Goal: Complete application form

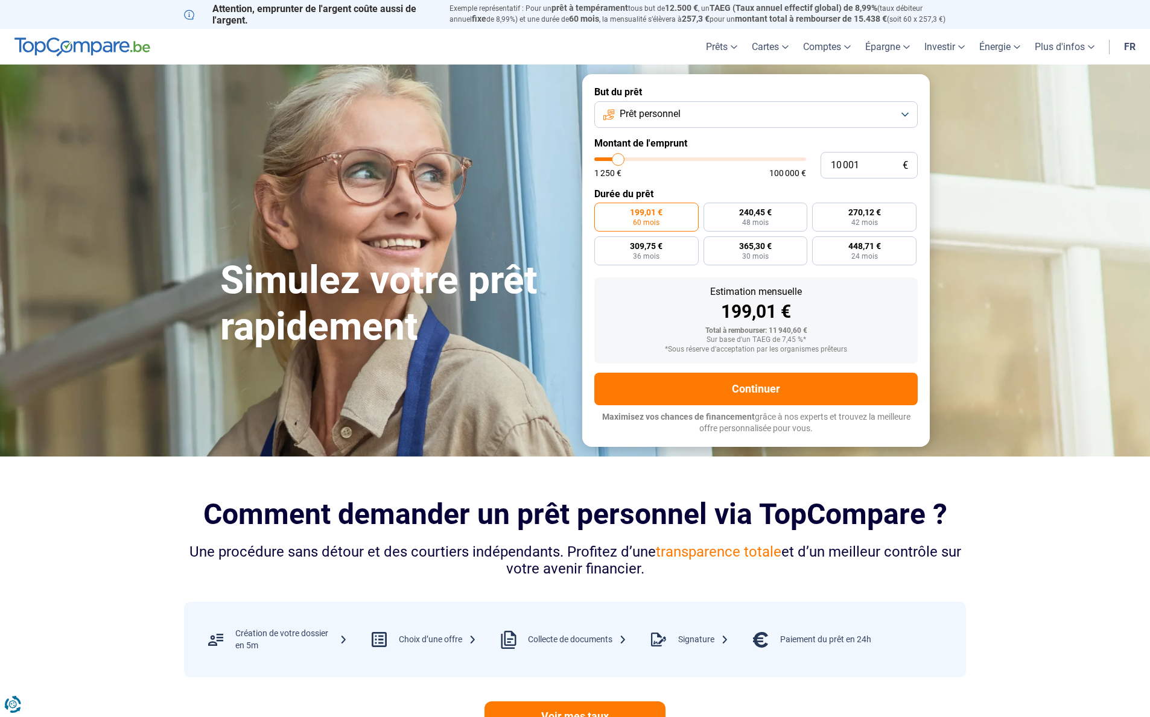
type input "17 750"
type input "17750"
click at [634, 157] on input "range" at bounding box center [700, 159] width 212 height 4
radio input "false"
type input "13 250"
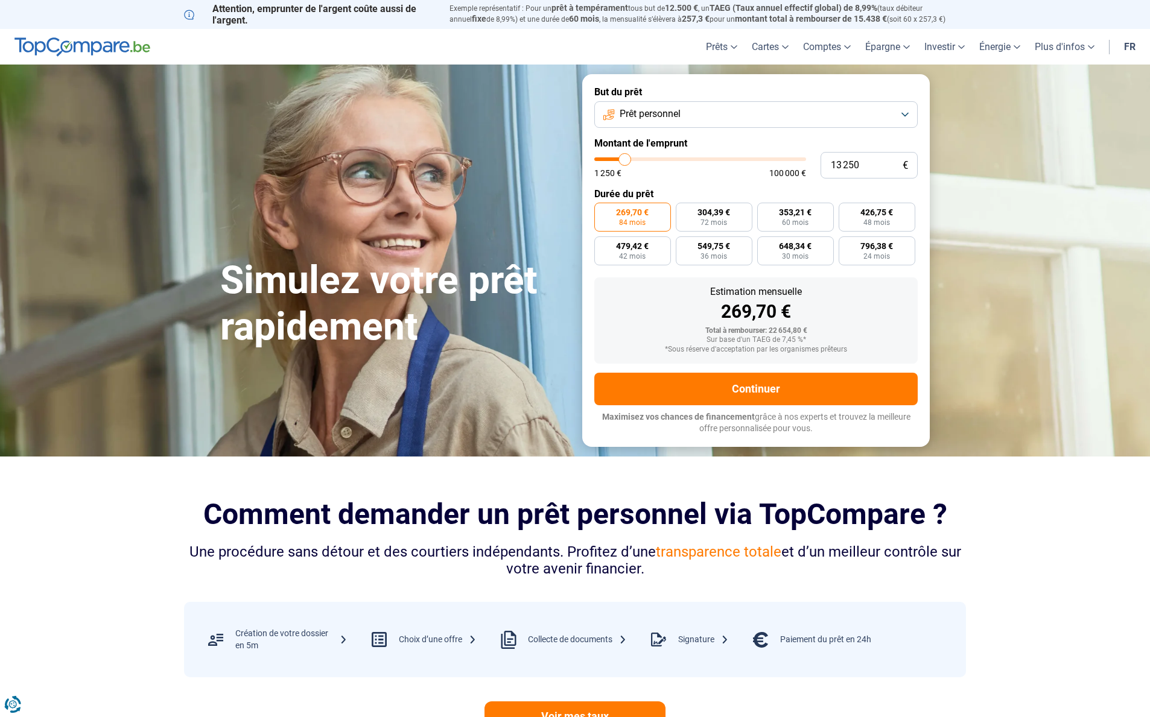
type input "13250"
click at [625, 157] on input "range" at bounding box center [700, 159] width 212 height 4
radio input "true"
type input "12 500"
type input "12500"
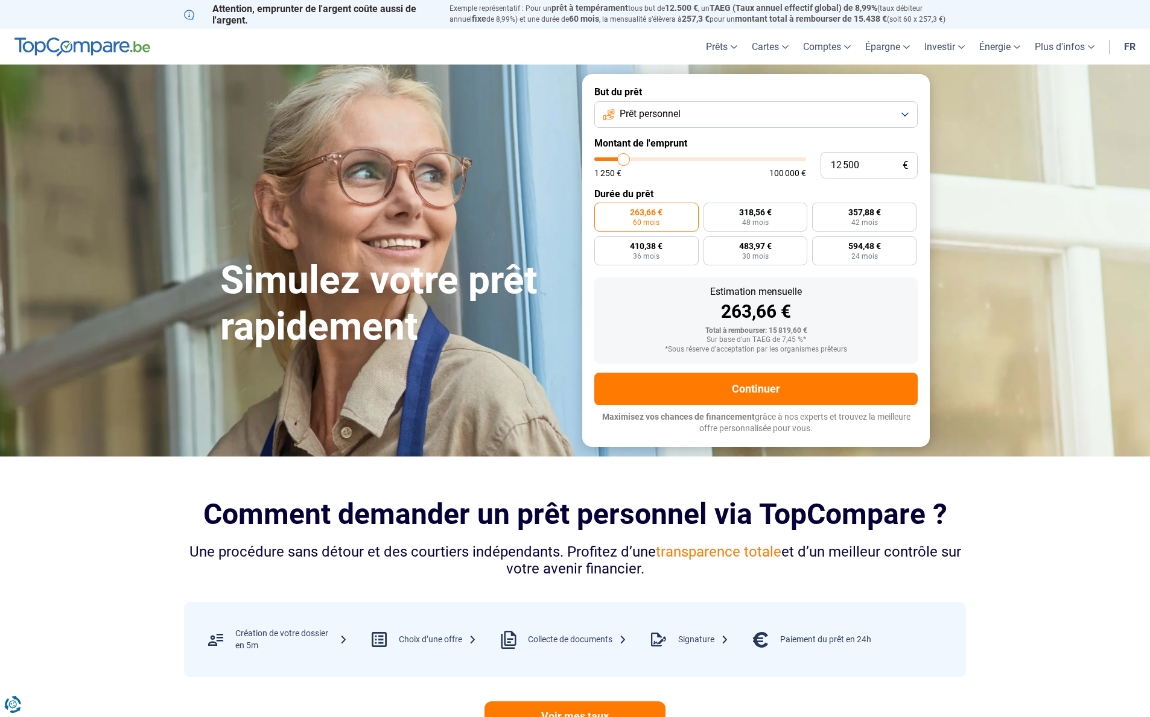
type input "12 250"
type input "12000"
click at [623, 157] on input "range" at bounding box center [700, 159] width 212 height 4
click at [618, 157] on input "range" at bounding box center [700, 159] width 212 height 4
type input "7 750"
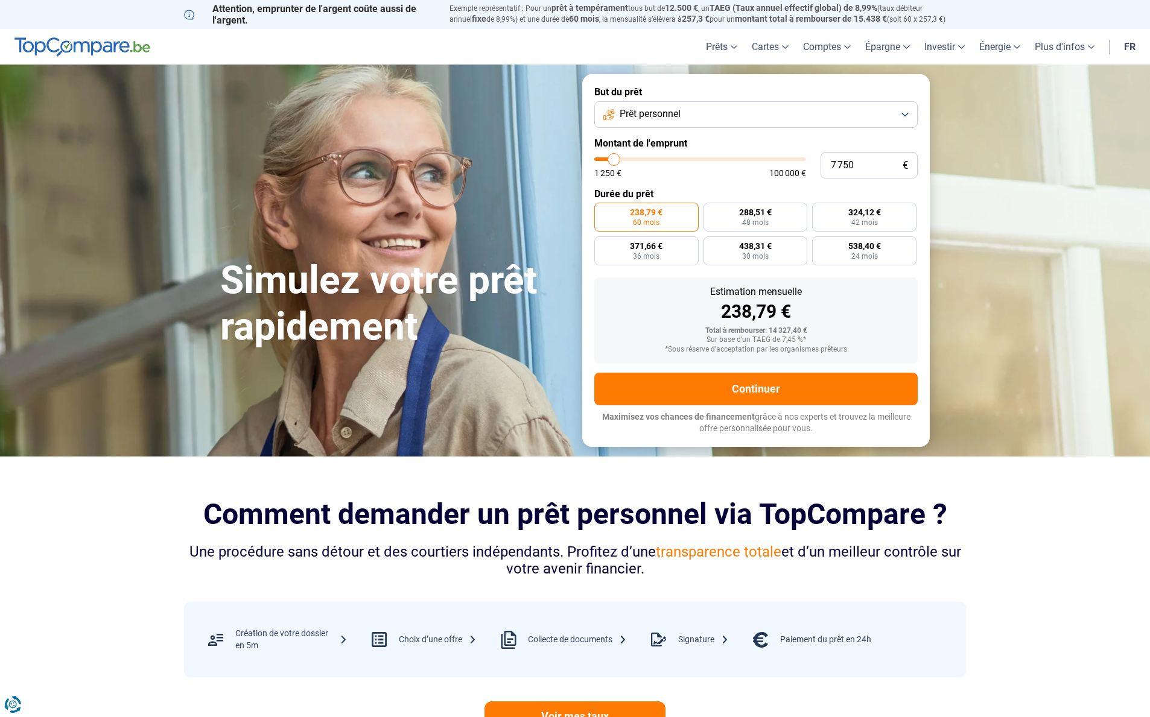
type input "7750"
click at [614, 157] on input "range" at bounding box center [700, 159] width 212 height 4
radio input "true"
drag, startPoint x: 857, startPoint y: 161, endPoint x: 806, endPoint y: 168, distance: 51.8
click at [806, 168] on div "7 750 € 1 250 € 100 000 €" at bounding box center [755, 165] width 323 height 27
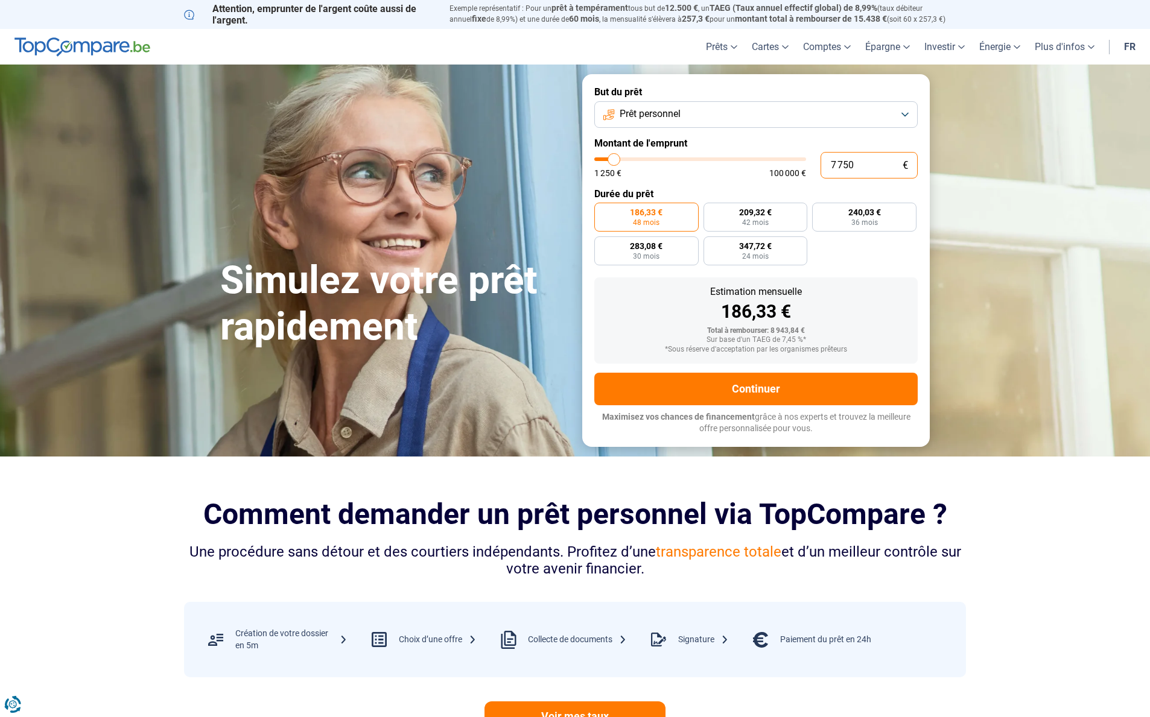
type input "1"
type input "1250"
type input "10"
type input "1250"
type input "100"
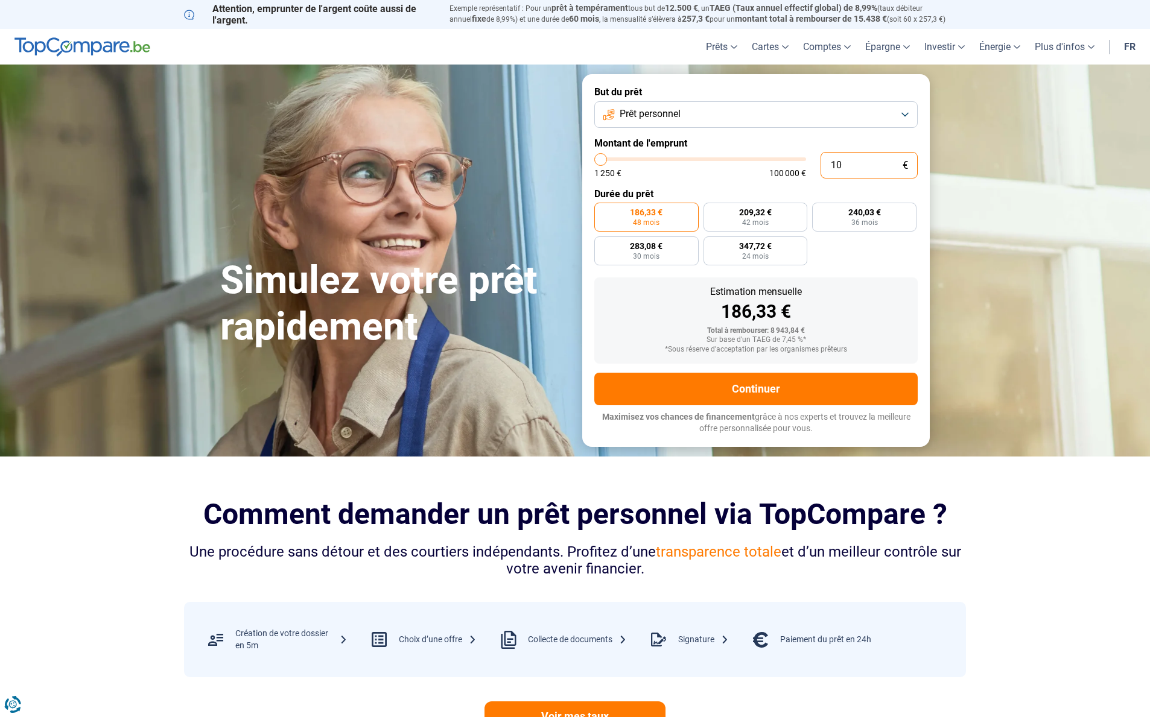
type input "1250"
type input "1 000"
type input "1250"
type input "10 000"
type input "10000"
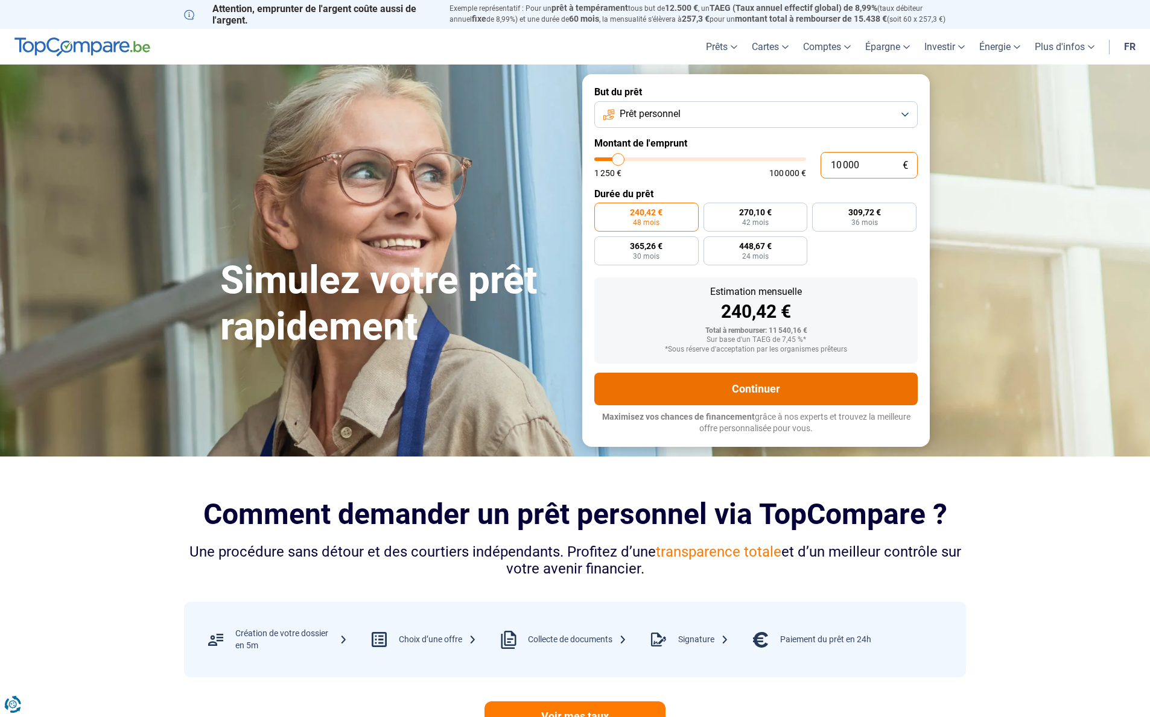
type input "10 000"
click at [758, 384] on button "Continuer" at bounding box center [755, 389] width 323 height 33
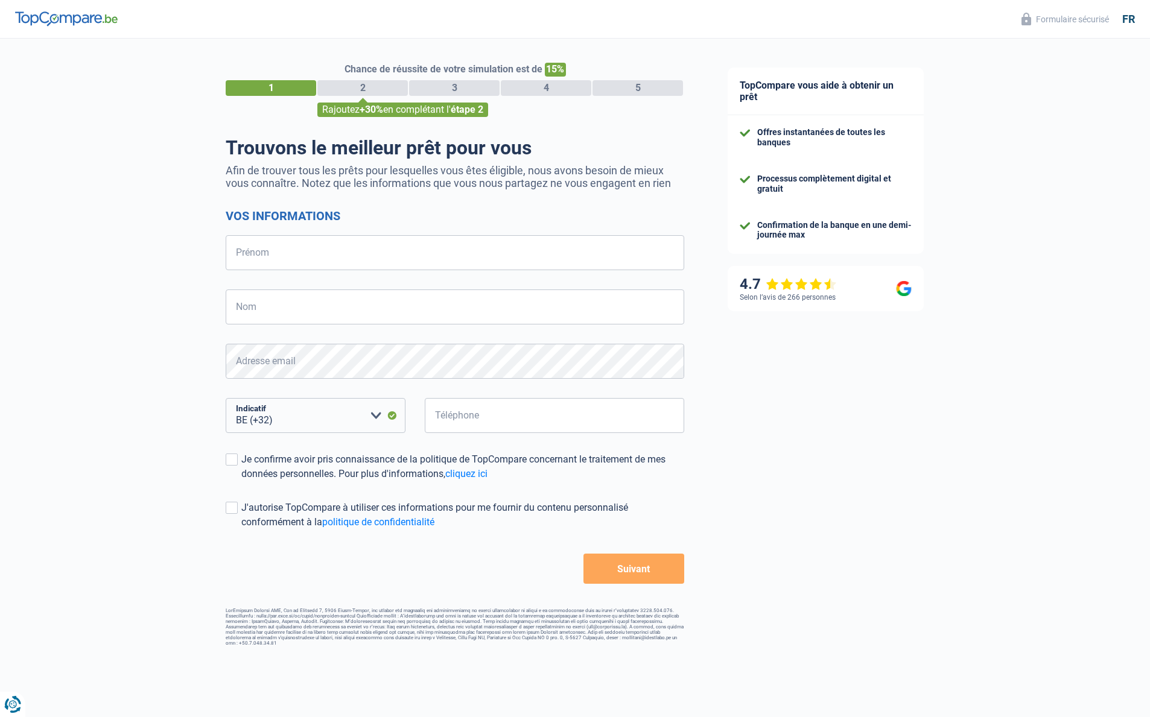
select select "32"
click at [314, 255] on input "Prénom" at bounding box center [455, 252] width 458 height 35
type input "[PERSON_NAME]"
click at [272, 311] on input "Nom" at bounding box center [455, 307] width 458 height 35
type input "Van Opstal"
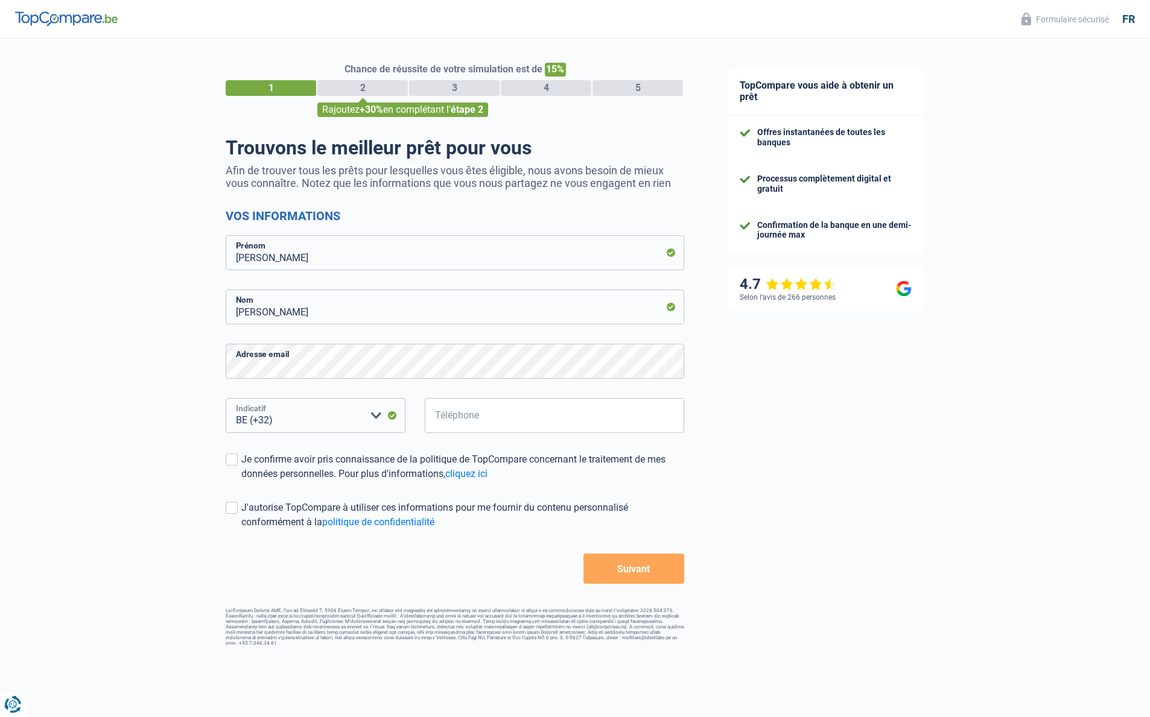
click at [326, 416] on select "BE (+32) LU (+352) Veuillez sélectionner une option" at bounding box center [316, 415] width 180 height 35
click at [226, 399] on select "BE (+32) LU (+352) Veuillez sélectionner une option" at bounding box center [316, 415] width 180 height 35
click at [294, 420] on select "BE (+32) LU (+352) Veuillez sélectionner une option" at bounding box center [316, 415] width 180 height 35
drag, startPoint x: 287, startPoint y: 420, endPoint x: 273, endPoint y: 446, distance: 29.1
click at [287, 420] on select "BE (+32) LU (+352) Veuillez sélectionner une option" at bounding box center [316, 415] width 180 height 35
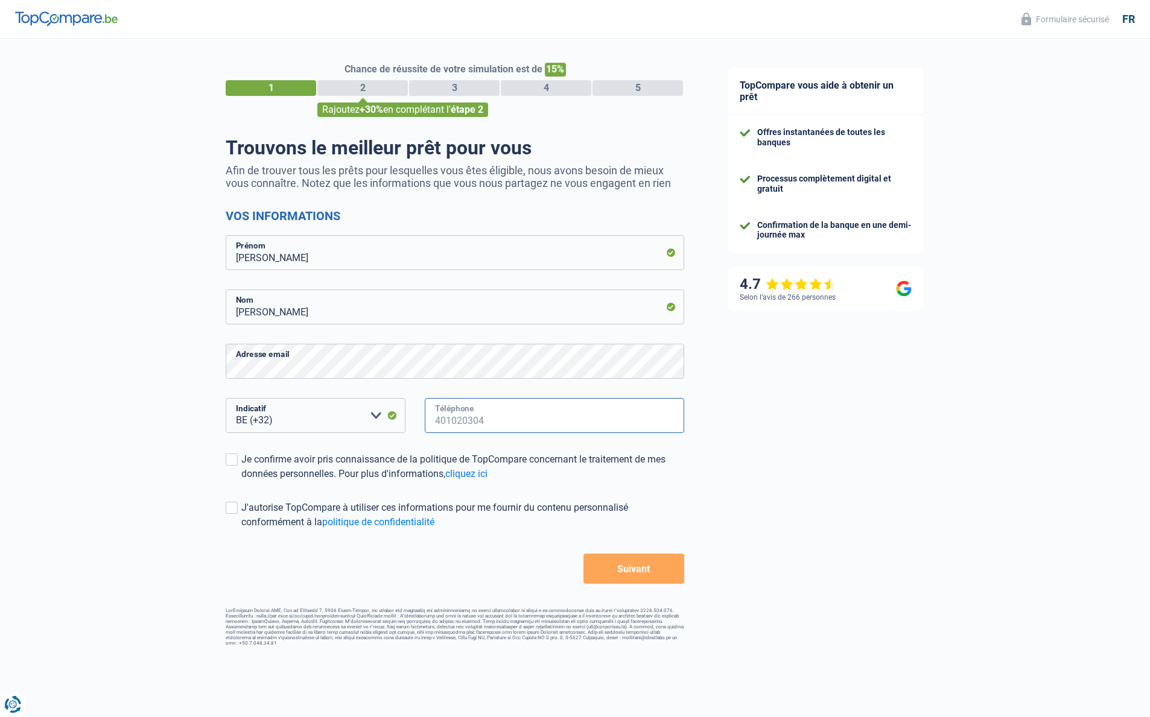
click at [476, 428] on input "Téléphone" at bounding box center [554, 415] width 259 height 35
type input "478334502"
click at [225, 460] on div "Chance de réussite de votre simulation est de 15% 1 2 3 4 5 Rajoutez +30% en co…" at bounding box center [353, 342] width 706 height 617
click at [631, 566] on button "Suivant" at bounding box center [633, 569] width 101 height 30
